Goal: Task Accomplishment & Management: Complete application form

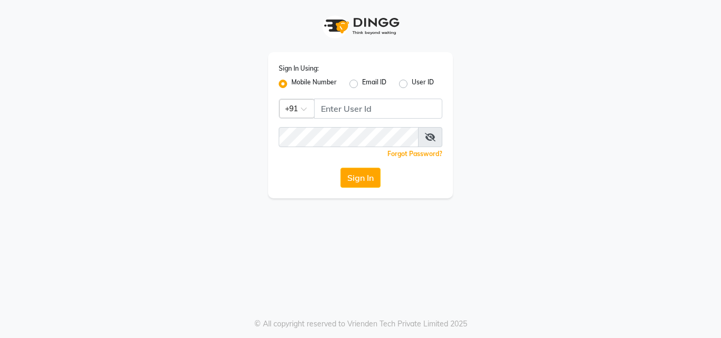
click at [114, 136] on div "Sign In Using: Mobile Number Email ID User ID Country Code × +91 Remember me Fo…" at bounding box center [361, 99] width 602 height 199
click at [318, 109] on input "Username" at bounding box center [378, 109] width 128 height 20
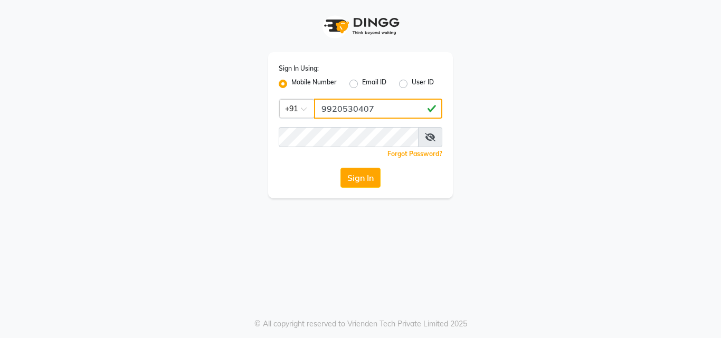
type input "9920530407"
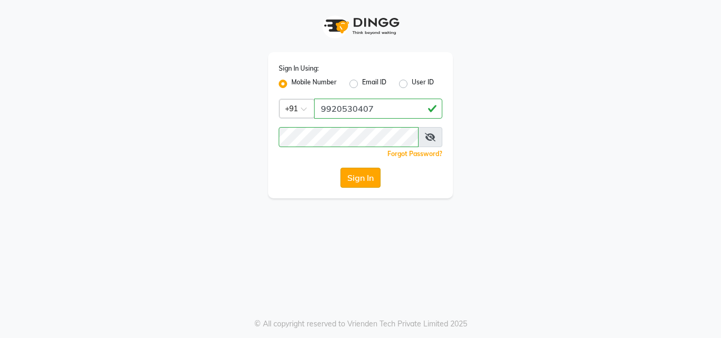
click at [354, 182] on button "Sign In" at bounding box center [361, 178] width 40 height 20
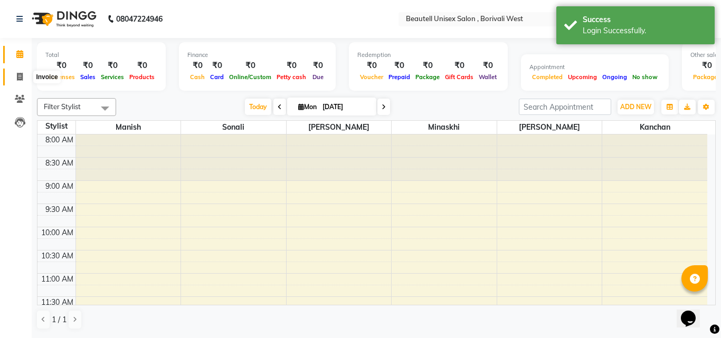
click at [18, 75] on icon at bounding box center [20, 77] width 6 height 8
select select "service"
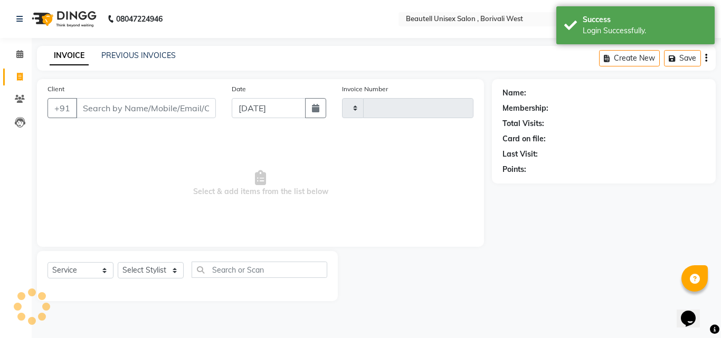
type input "1111"
select select "7692"
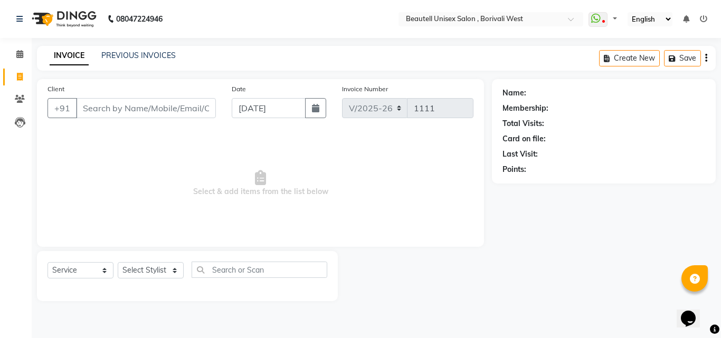
click at [84, 111] on input "Client" at bounding box center [146, 108] width 140 height 20
type input "9324445448"
click at [171, 116] on button "Add Client" at bounding box center [189, 108] width 54 height 20
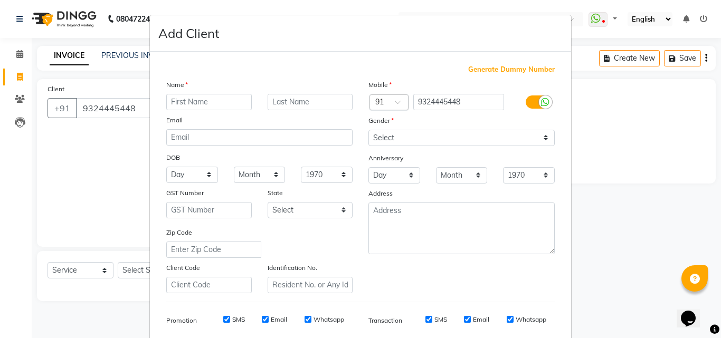
click at [166, 103] on input "text" at bounding box center [209, 102] width 86 height 16
type input "Ritu"
click at [268, 106] on input "text" at bounding box center [311, 102] width 86 height 16
type input "Bhandari"
click at [543, 139] on select "Select [DEMOGRAPHIC_DATA] [DEMOGRAPHIC_DATA] Other Prefer Not To Say" at bounding box center [462, 138] width 186 height 16
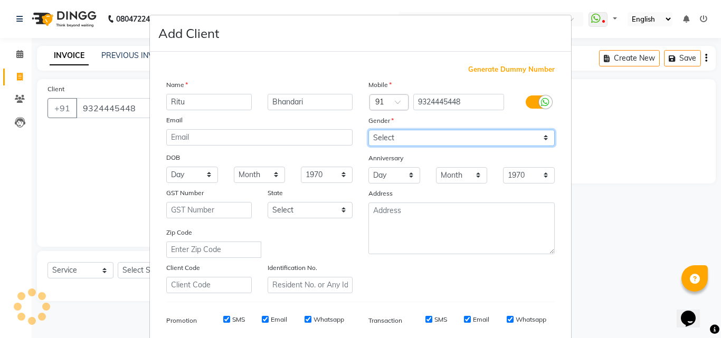
select select "[DEMOGRAPHIC_DATA]"
click at [369, 130] on select "Select [DEMOGRAPHIC_DATA] [DEMOGRAPHIC_DATA] Other Prefer Not To Say" at bounding box center [462, 138] width 186 height 16
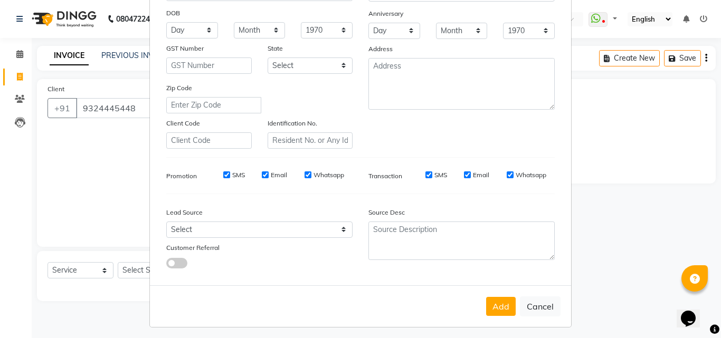
scroll to position [149, 0]
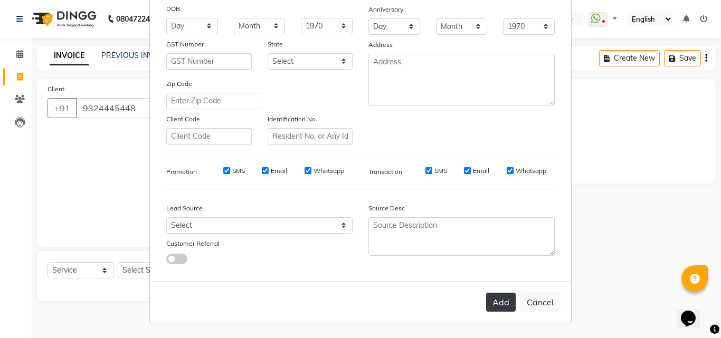
click at [496, 302] on button "Add" at bounding box center [501, 302] width 30 height 19
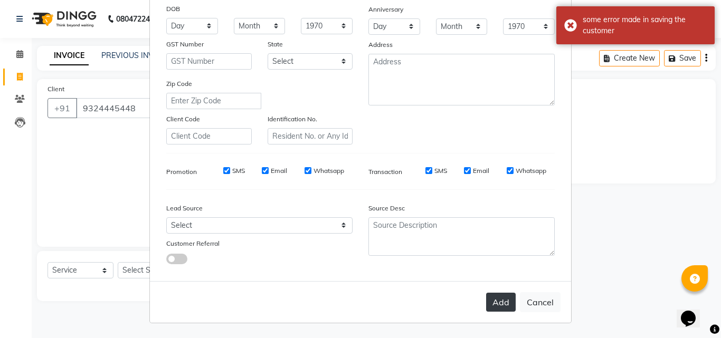
click at [496, 302] on button "Add" at bounding box center [501, 302] width 30 height 19
click at [496, 302] on div "Add Cancel" at bounding box center [360, 302] width 421 height 42
click at [616, 231] on ngb-modal-window "Add Client Generate Dummy Number Name [PERSON_NAME] Email DOB Day 01 02 03 04 0…" at bounding box center [360, 169] width 721 height 338
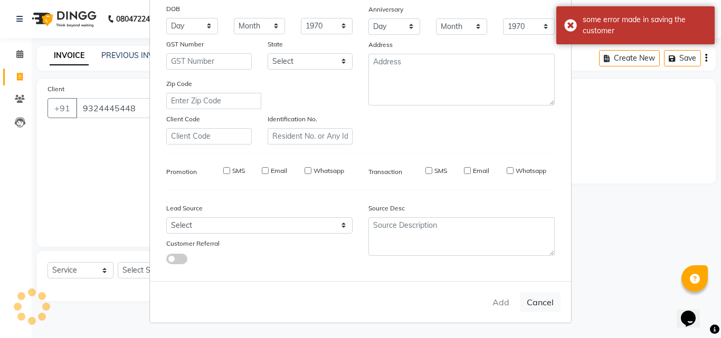
type input "93******48"
select select
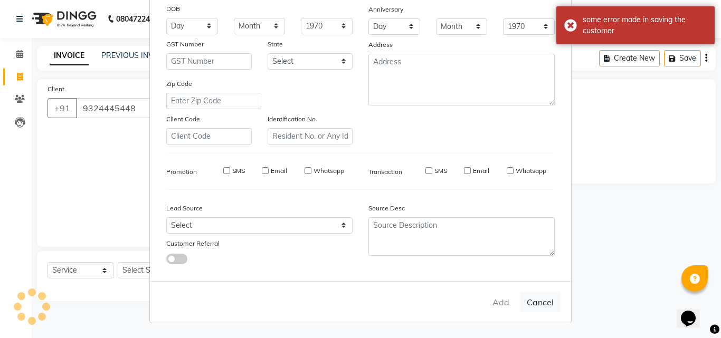
select select
checkbox input "false"
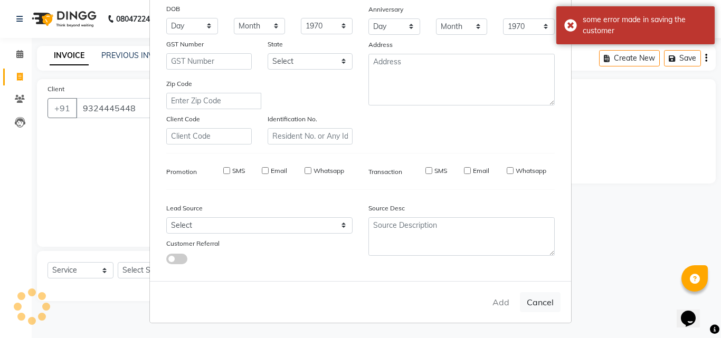
checkbox input "false"
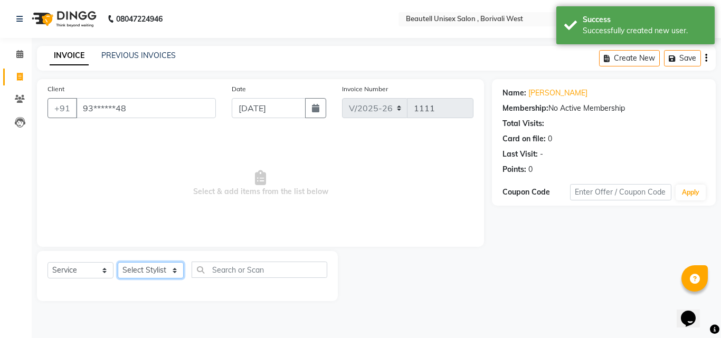
click at [174, 271] on select "Select Stylist" at bounding box center [151, 270] width 66 height 16
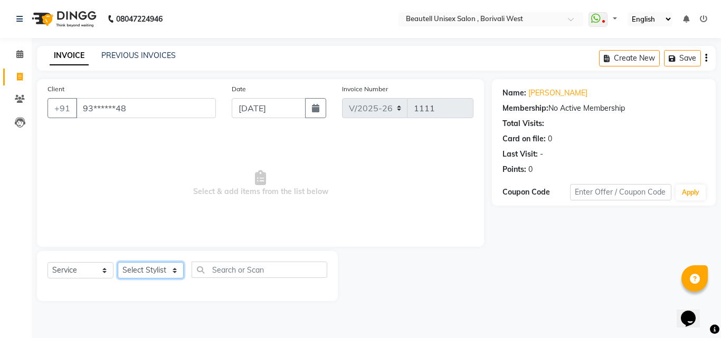
click at [177, 265] on select "Select Stylist" at bounding box center [151, 270] width 66 height 16
click at [175, 269] on select "Select Stylist" at bounding box center [151, 270] width 66 height 16
click at [118, 262] on select "Select Stylist" at bounding box center [151, 270] width 66 height 16
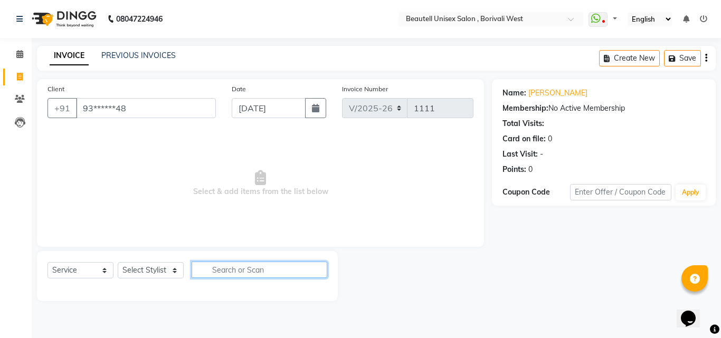
click at [202, 270] on input "text" at bounding box center [260, 270] width 136 height 16
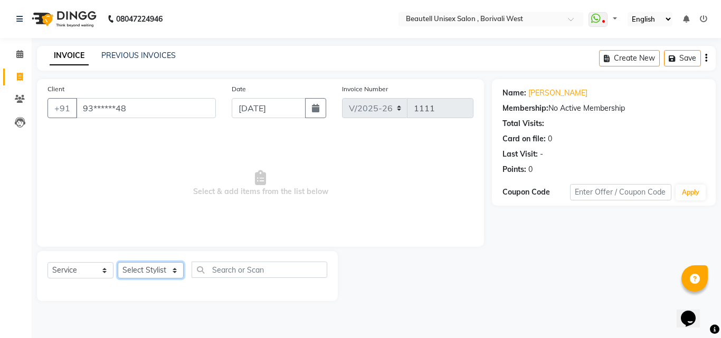
click at [174, 271] on select "Select Stylist" at bounding box center [151, 270] width 66 height 16
click at [164, 249] on div "Client +91 93******48 Date [DATE] Invoice Number V/2025 V/[PHONE_NUMBER] Select…" at bounding box center [260, 190] width 463 height 222
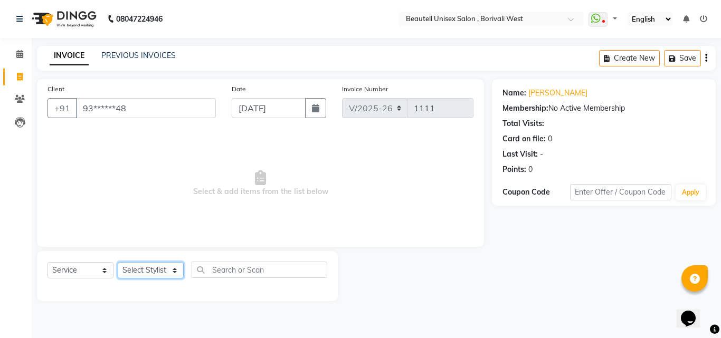
click at [172, 269] on select "Select Stylist" at bounding box center [151, 270] width 66 height 16
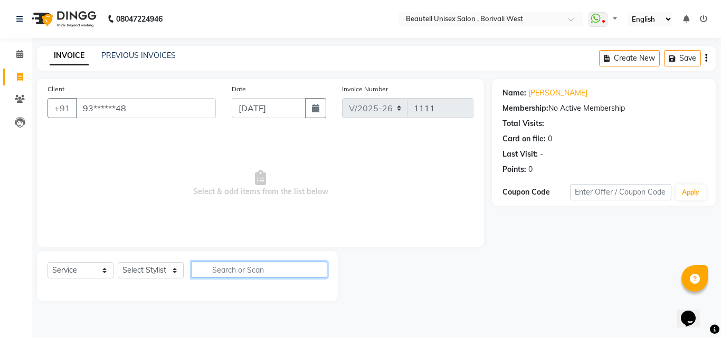
click at [222, 270] on input "text" at bounding box center [260, 270] width 136 height 16
click at [255, 272] on input "eye" at bounding box center [252, 270] width 121 height 16
type input "eye"
click at [314, 275] on button "button" at bounding box center [319, 270] width 15 height 16
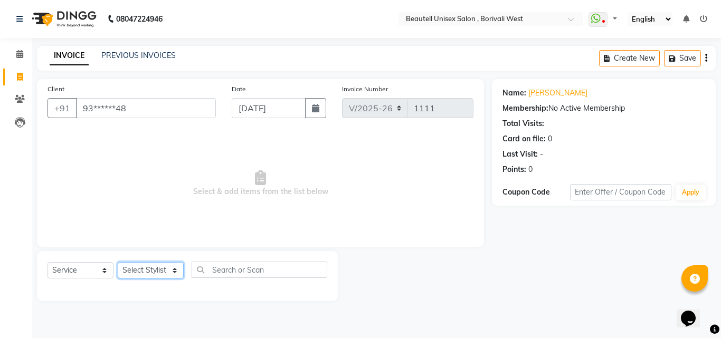
click at [172, 270] on select "Select Stylist" at bounding box center [151, 270] width 66 height 16
click at [177, 271] on select "Select Stylist" at bounding box center [151, 270] width 66 height 16
click at [201, 231] on span "Select & add items from the list below" at bounding box center [261, 184] width 426 height 106
click at [175, 272] on select "Select Stylist" at bounding box center [151, 270] width 66 height 16
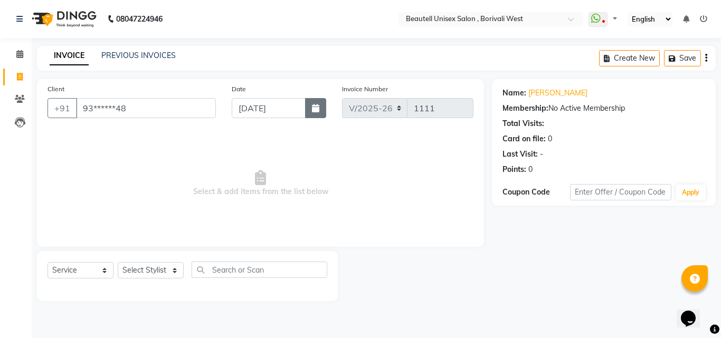
click at [312, 111] on icon "button" at bounding box center [315, 108] width 7 height 8
select select "9"
select select "2025"
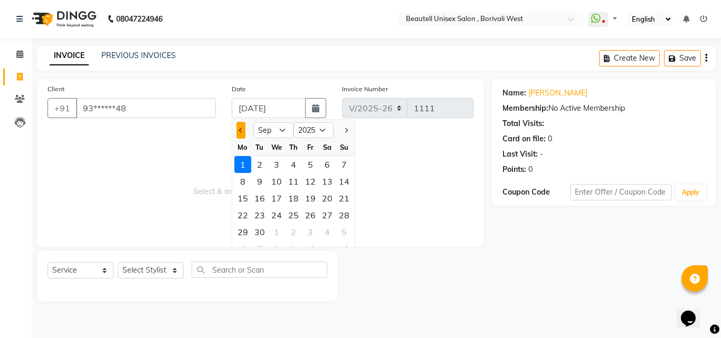
click at [243, 136] on button "Previous month" at bounding box center [241, 130] width 9 height 17
select select "8"
click at [346, 232] on div "31" at bounding box center [344, 232] width 17 height 17
type input "[DATE]"
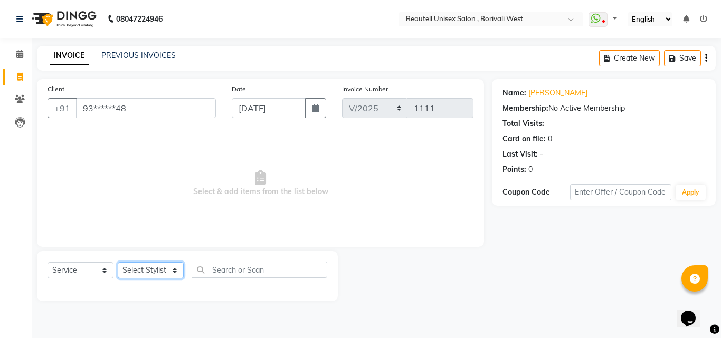
click at [176, 271] on select "Select Stylist" at bounding box center [151, 270] width 66 height 16
click at [354, 147] on span "Select & add items from the list below" at bounding box center [261, 184] width 426 height 106
click at [320, 108] on button "button" at bounding box center [315, 108] width 21 height 20
select select "8"
select select "2025"
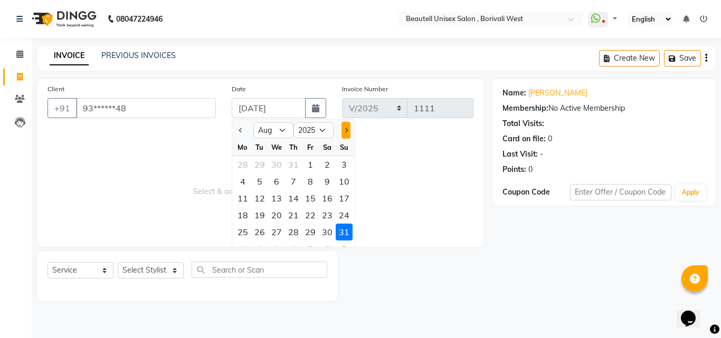
click at [345, 130] on span "Next month" at bounding box center [346, 130] width 4 height 4
select select "9"
click at [244, 163] on div "1" at bounding box center [242, 164] width 17 height 17
type input "[DATE]"
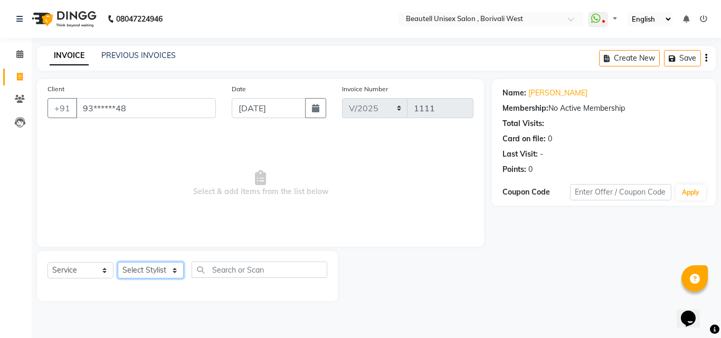
click at [173, 272] on select "Select Stylist" at bounding box center [151, 270] width 66 height 16
click at [21, 78] on icon at bounding box center [20, 77] width 6 height 8
click at [176, 268] on select "Select Stylist" at bounding box center [151, 270] width 66 height 16
